Goal: Find specific page/section: Find specific page/section

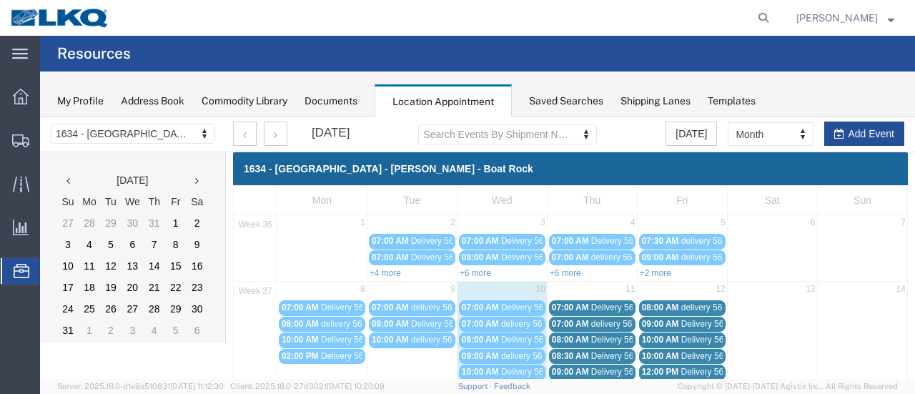
scroll to position [214, 0]
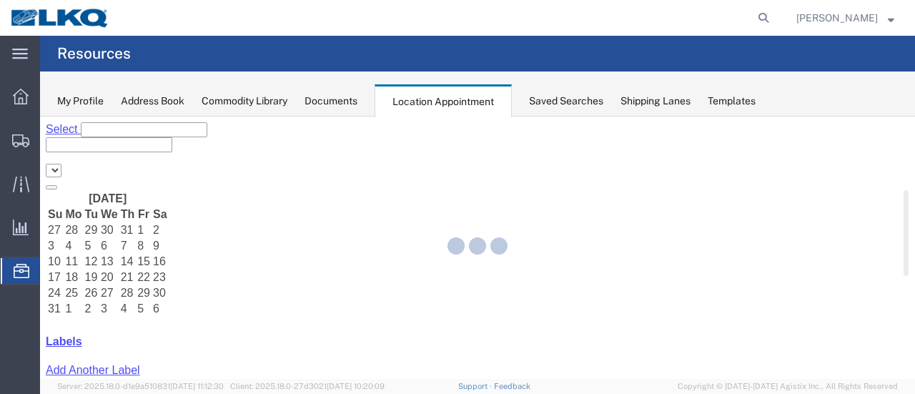
select select "28712"
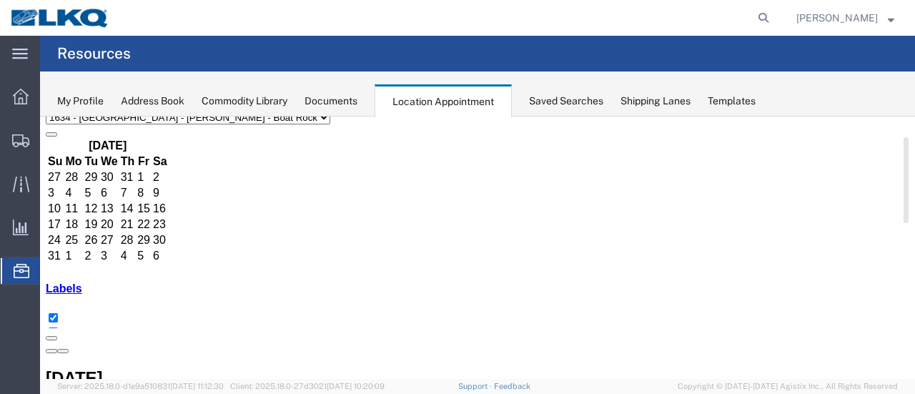
scroll to position [71, 0]
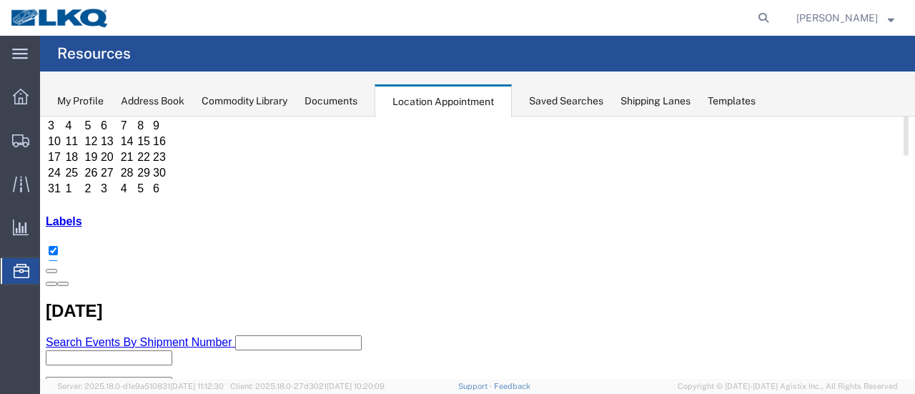
scroll to position [143, 0]
